Goal: Task Accomplishment & Management: Manage account settings

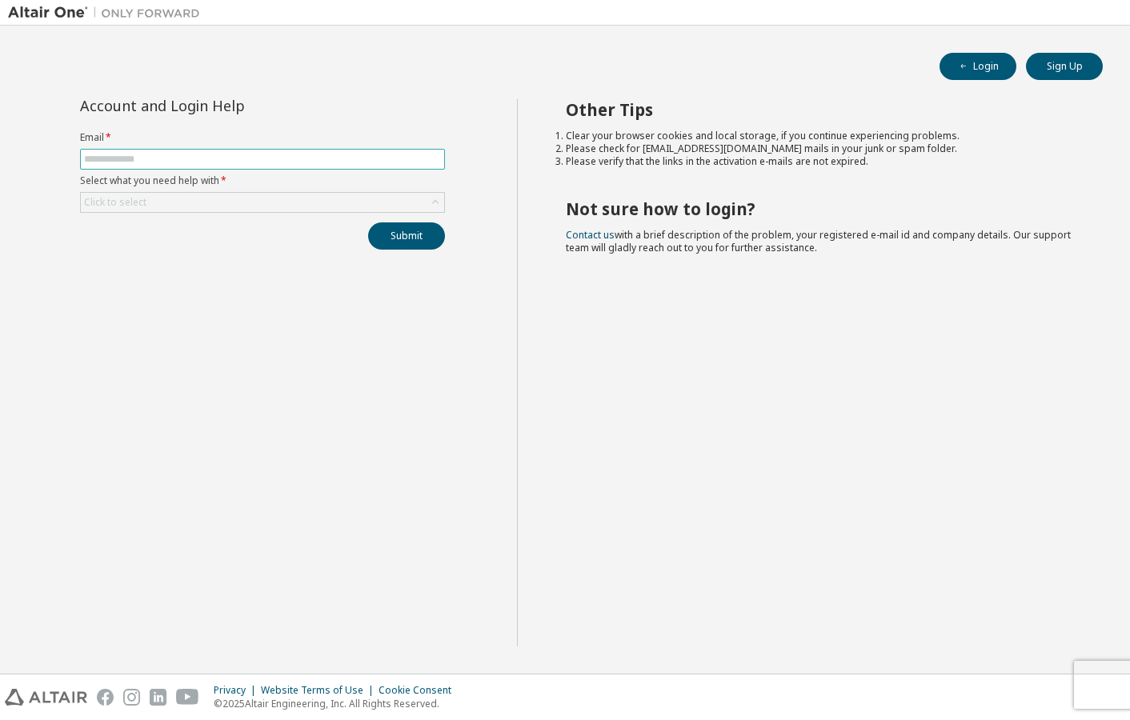
click at [130, 161] on input "text" at bounding box center [262, 159] width 357 height 13
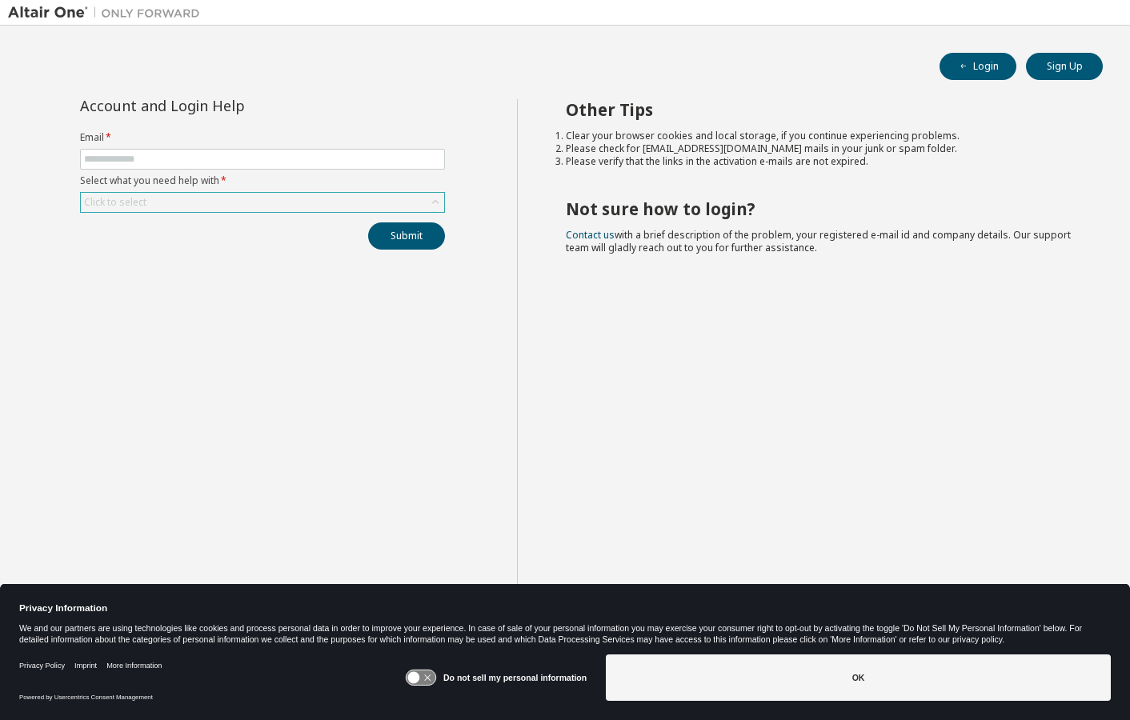
click at [137, 204] on div "Click to select" at bounding box center [115, 202] width 62 height 13
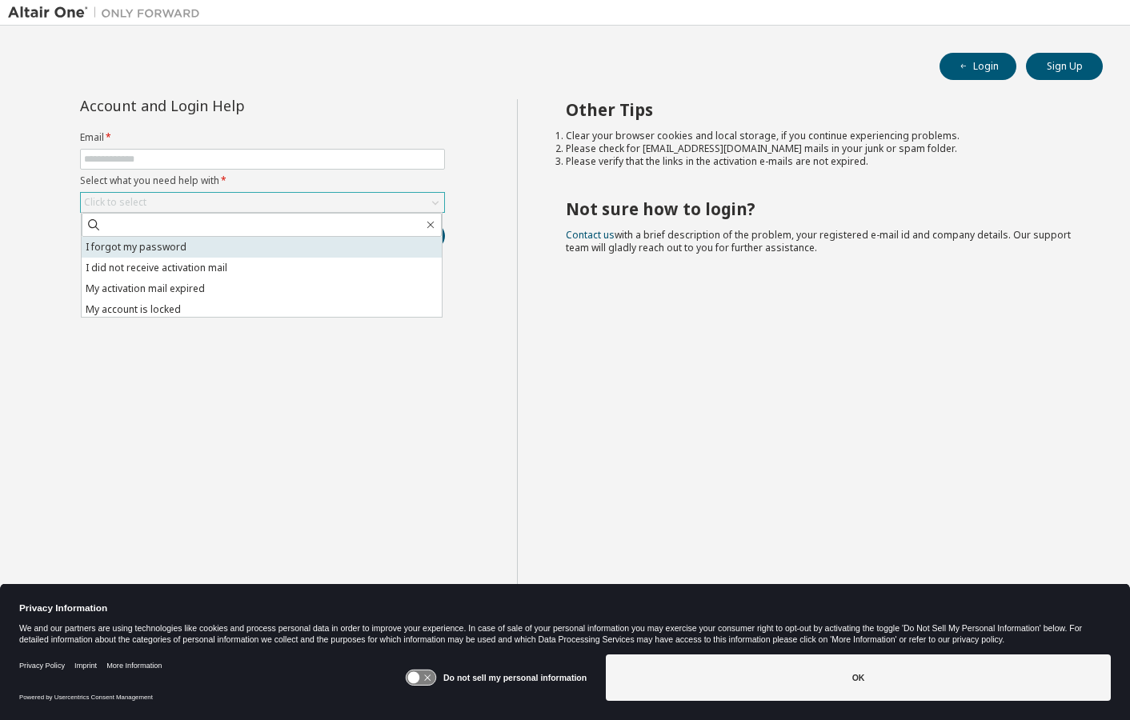
click at [162, 247] on li "I forgot my password" at bounding box center [262, 247] width 360 height 21
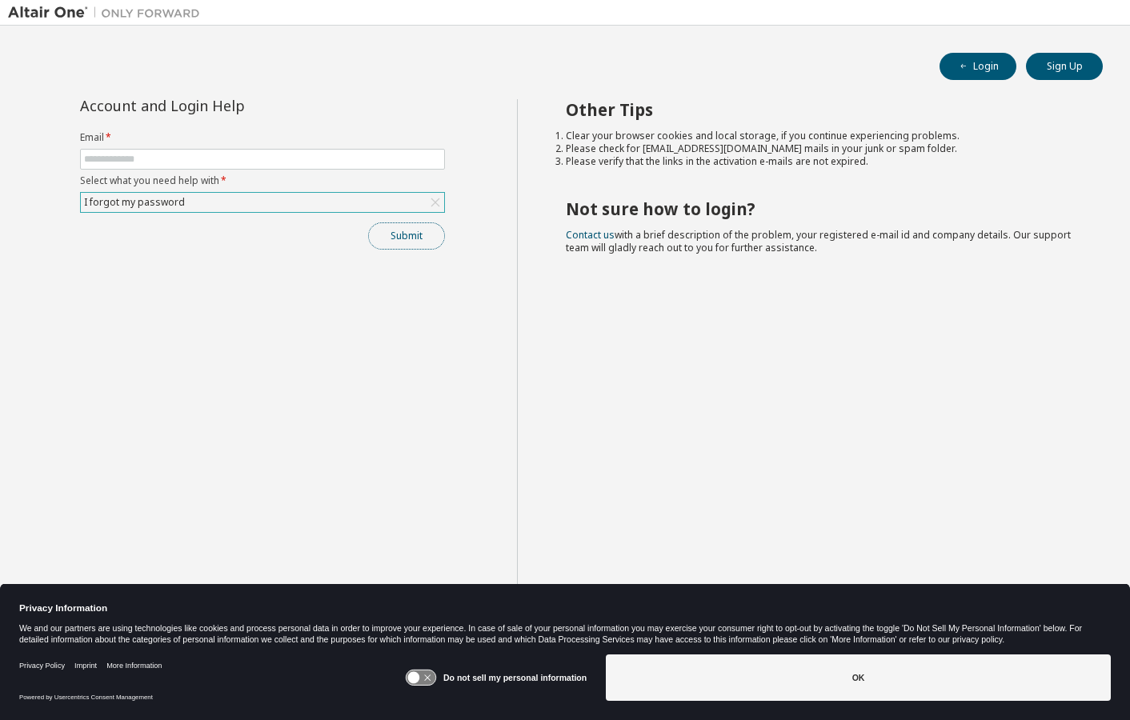
click at [417, 234] on button "Submit" at bounding box center [406, 235] width 77 height 27
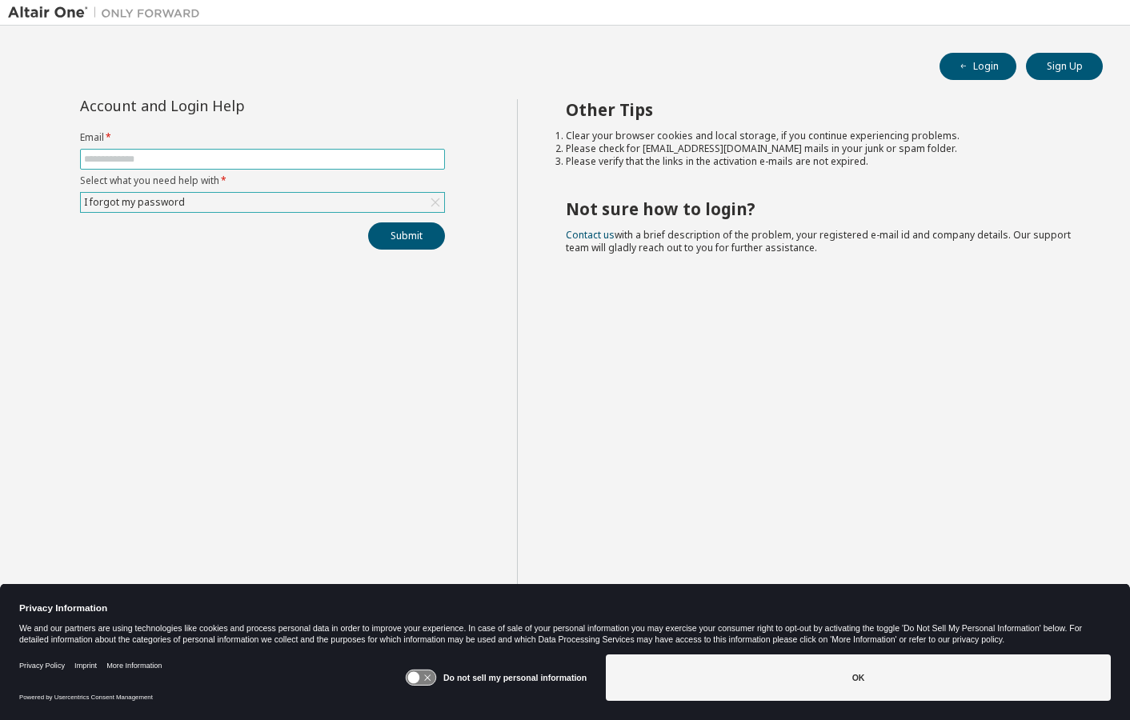
click at [114, 162] on input "text" at bounding box center [262, 159] width 357 height 13
type input "**********"
click at [401, 238] on button "Submit" at bounding box center [406, 235] width 77 height 27
click at [409, 234] on button "Submit" at bounding box center [406, 235] width 77 height 27
